Goal: Check status

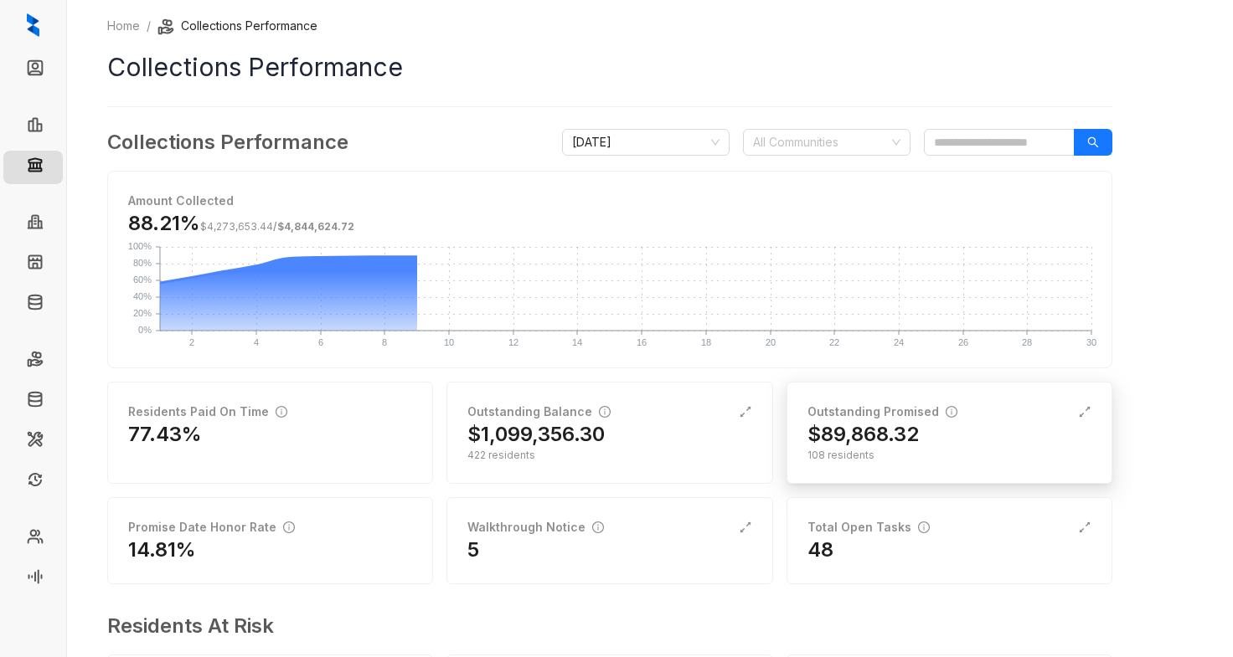
click at [917, 450] on div "108 residents" at bounding box center [949, 455] width 284 height 15
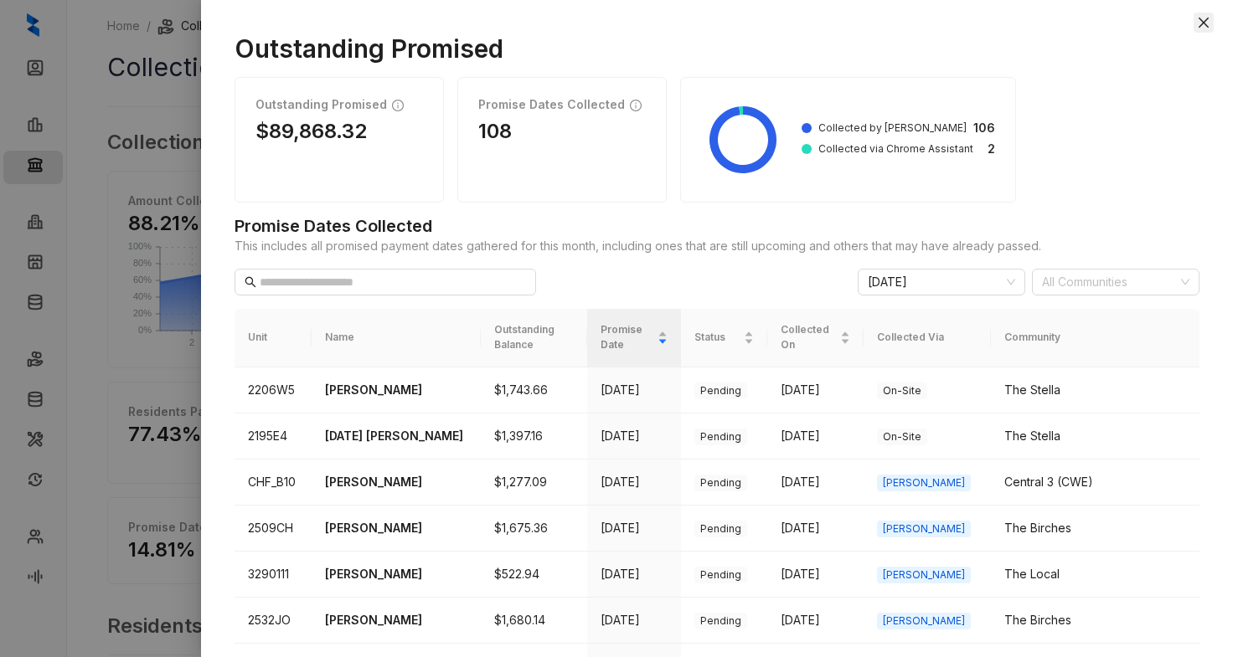
click at [1209, 23] on icon "close" at bounding box center [1203, 22] width 13 height 13
